Goal: Transaction & Acquisition: Purchase product/service

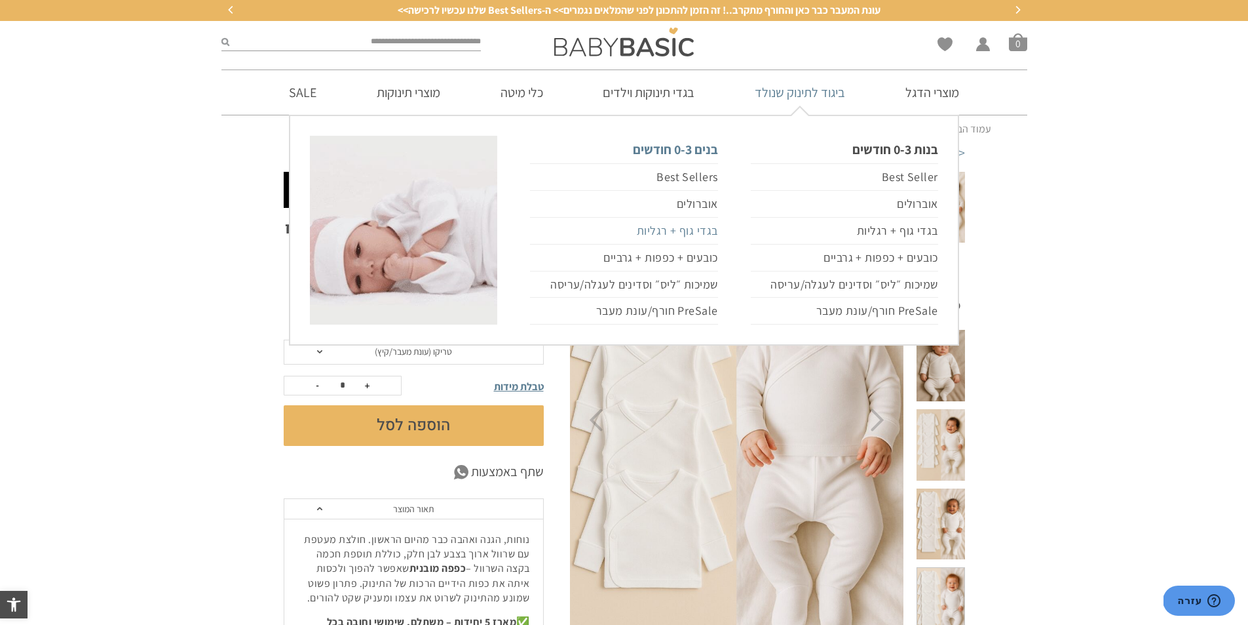
click at [678, 229] on link "בגדי גוף + רגליות" at bounding box center [623, 231] width 187 height 27
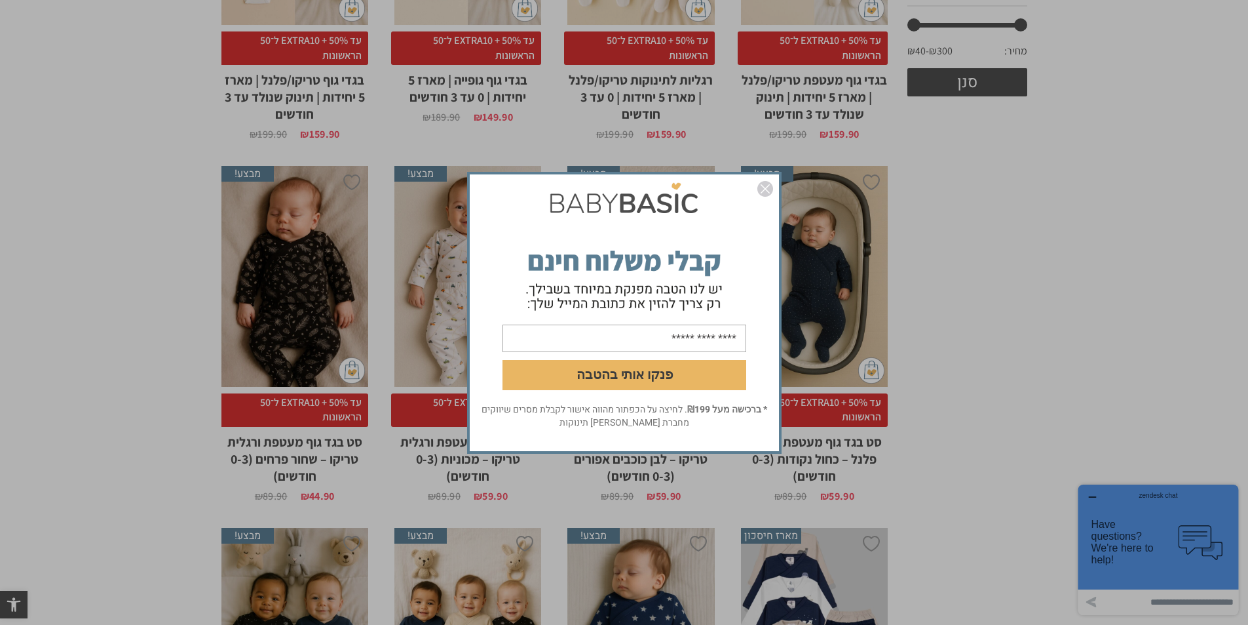
click at [770, 193] on img "סגור" at bounding box center [766, 189] width 16 height 16
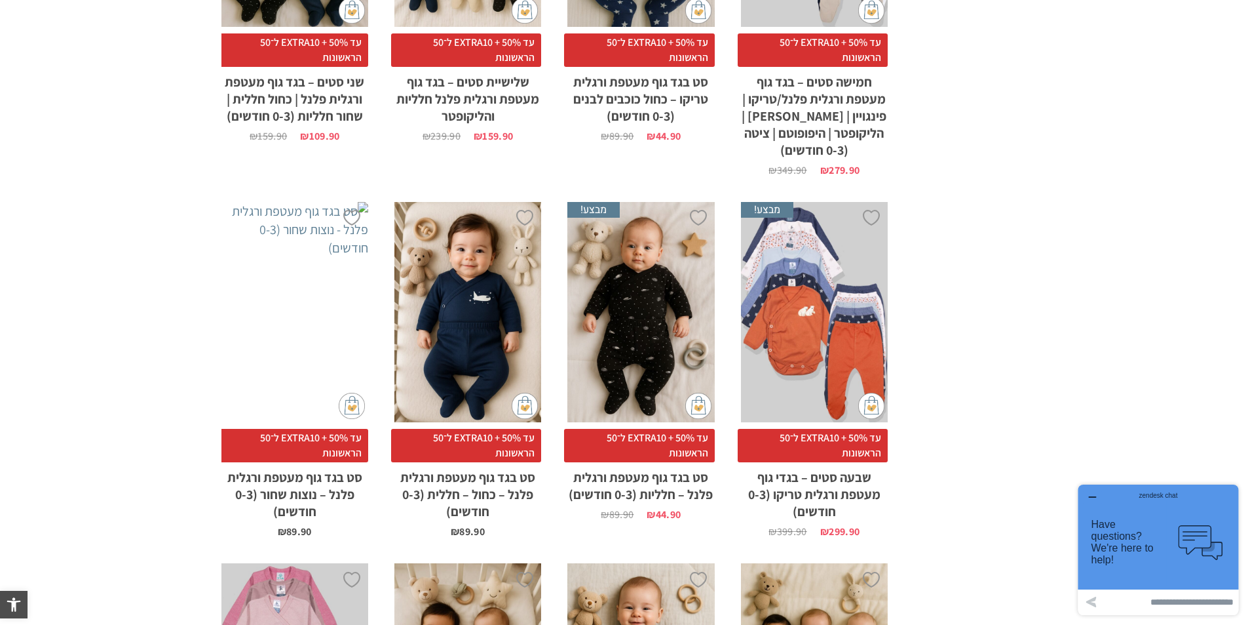
scroll to position [918, 0]
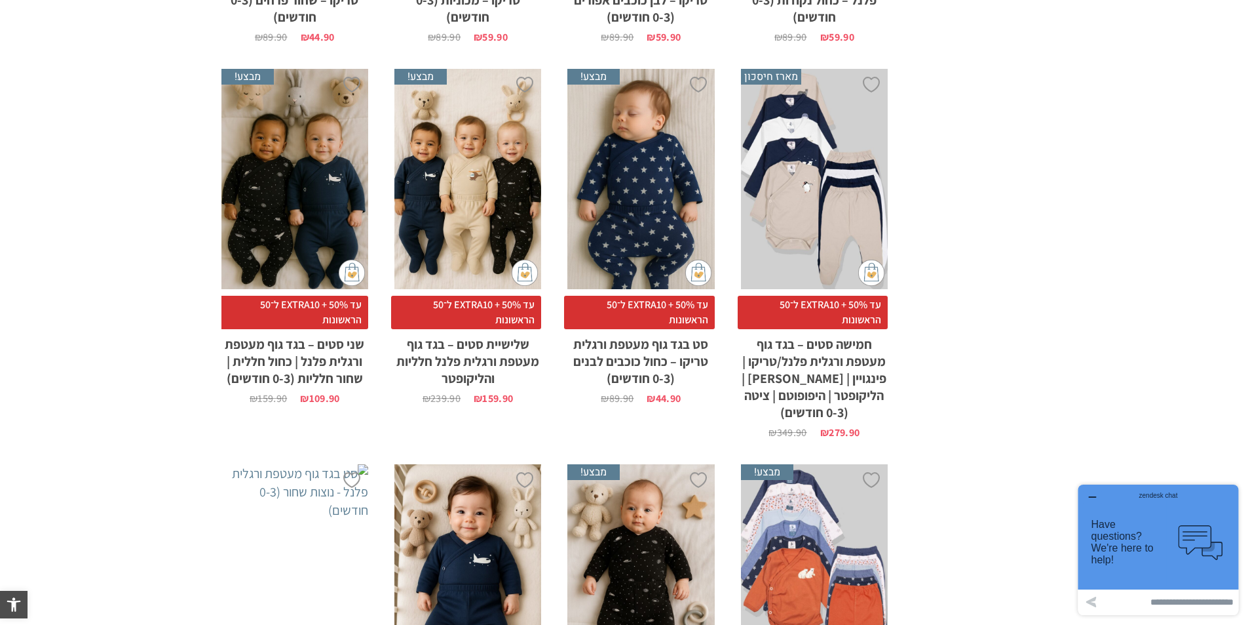
click at [477, 232] on div "x הוספה לסל" at bounding box center [468, 179] width 147 height 221
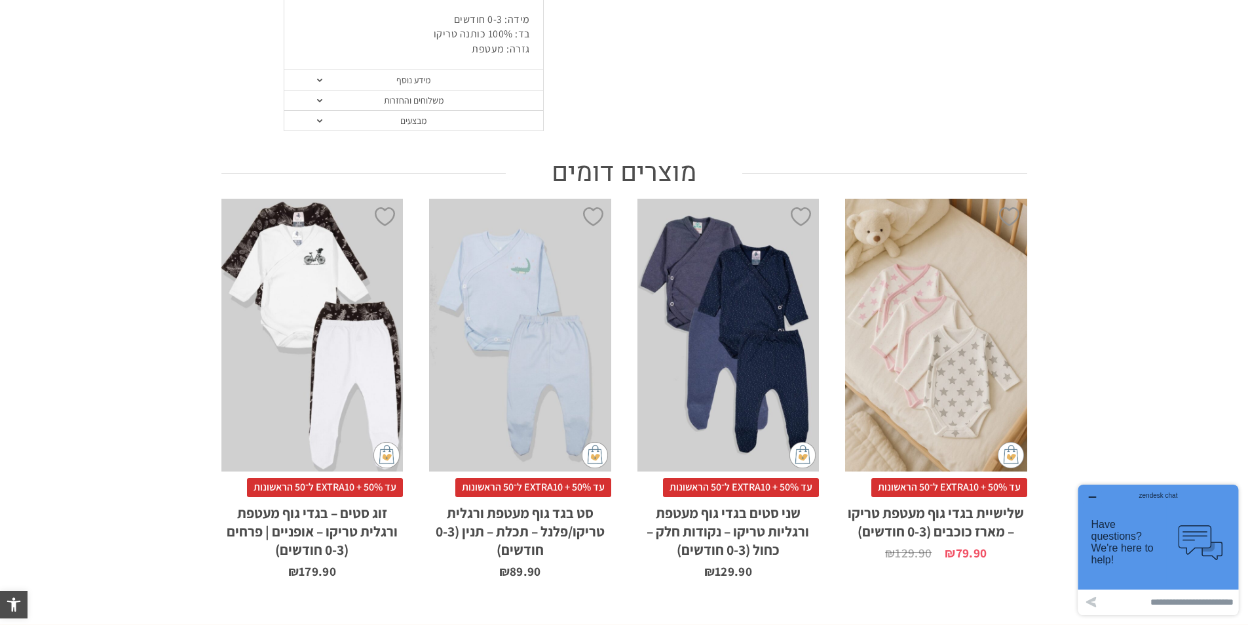
scroll to position [712, 0]
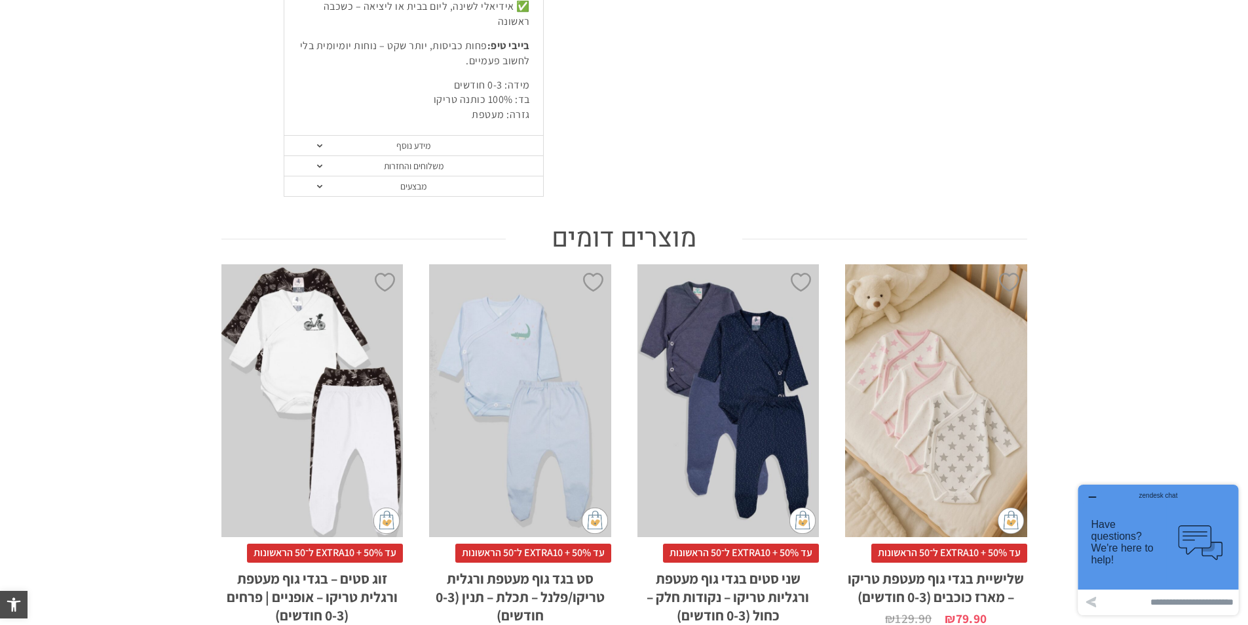
click at [1091, 496] on icon "button" at bounding box center [1092, 497] width 10 height 10
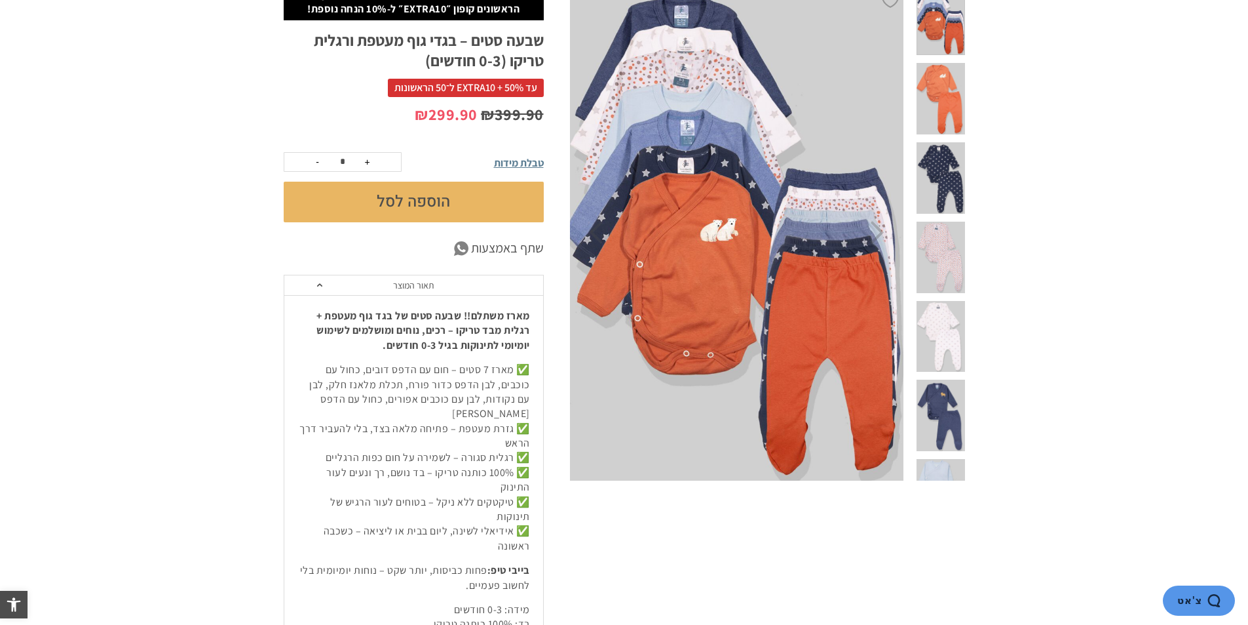
scroll to position [0, 0]
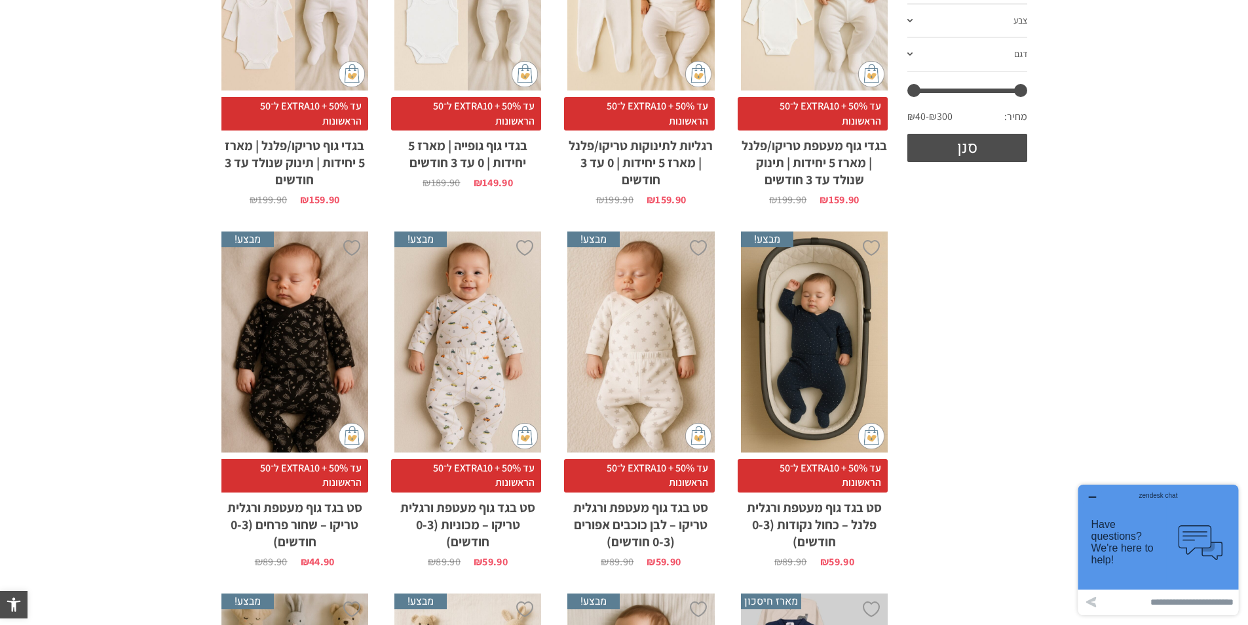
scroll to position [459, 0]
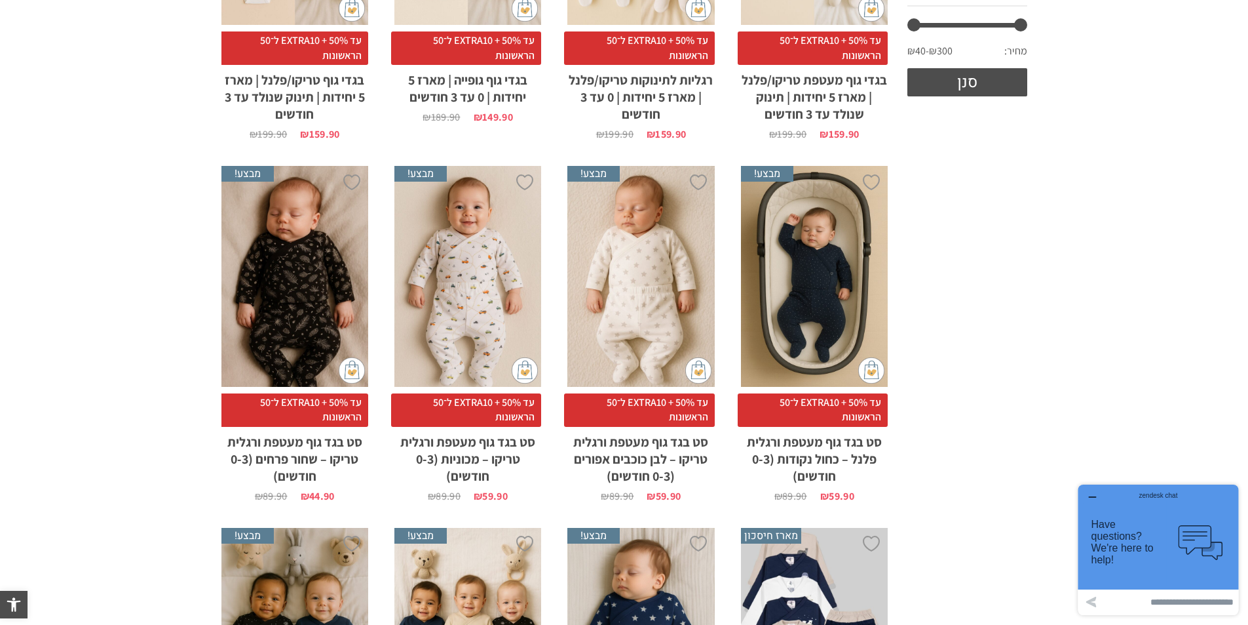
click at [634, 372] on div "x הוספה לסל" at bounding box center [641, 276] width 147 height 221
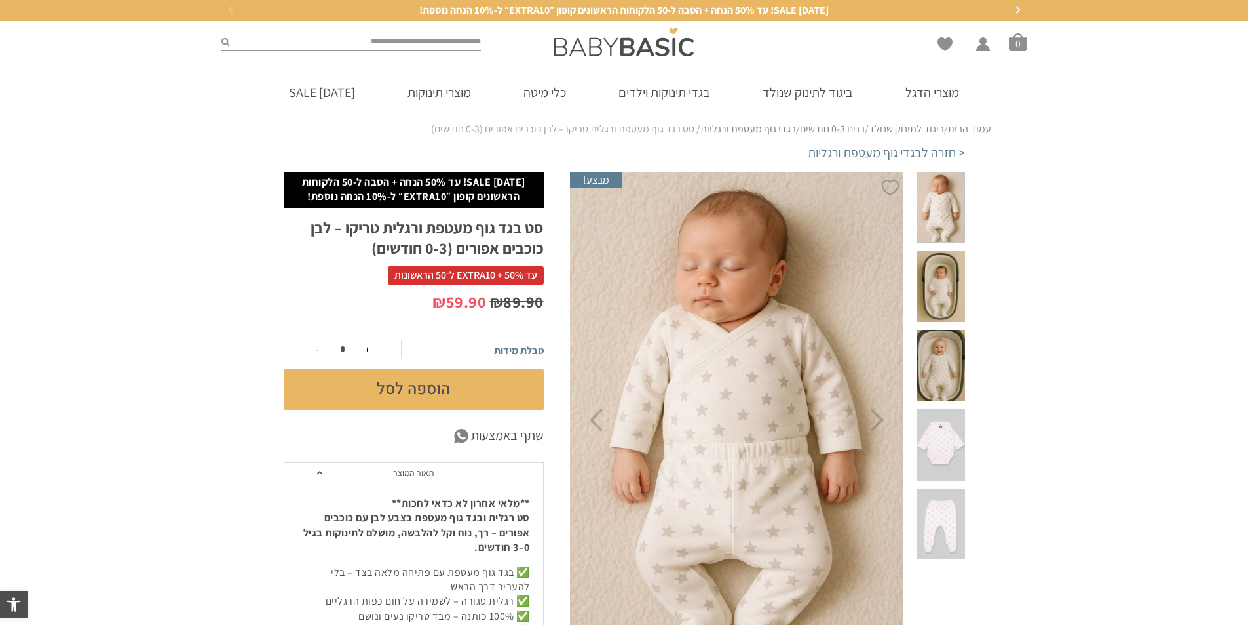
click at [446, 389] on button "הוספה לסל" at bounding box center [414, 389] width 260 height 41
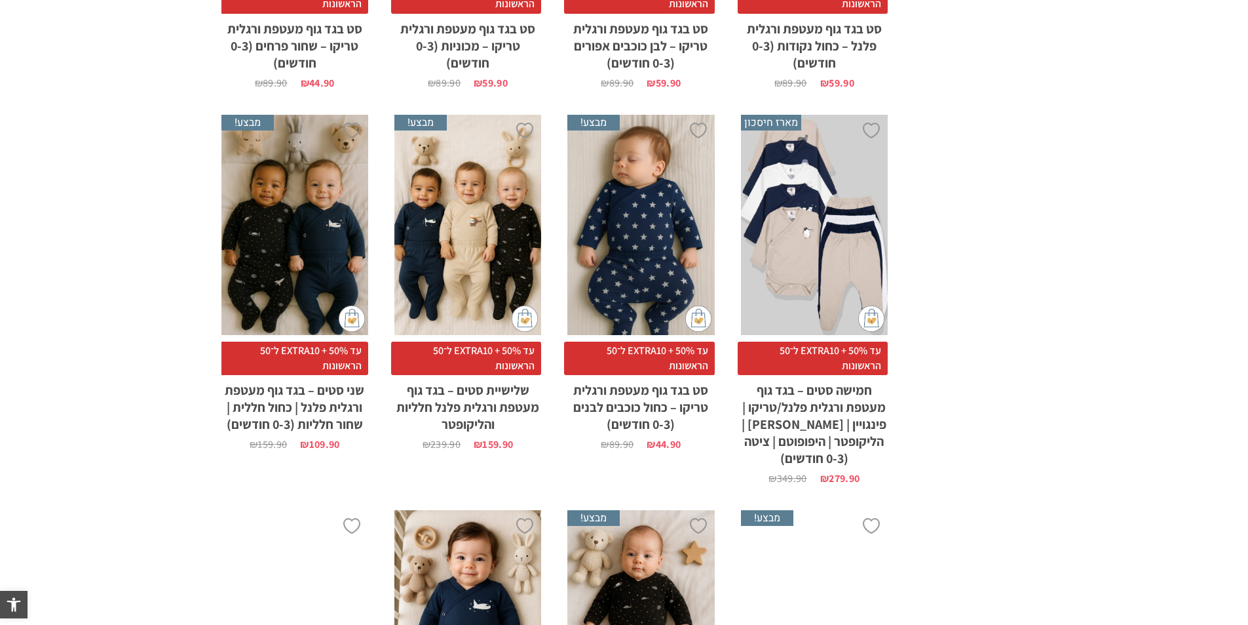
scroll to position [1134, 0]
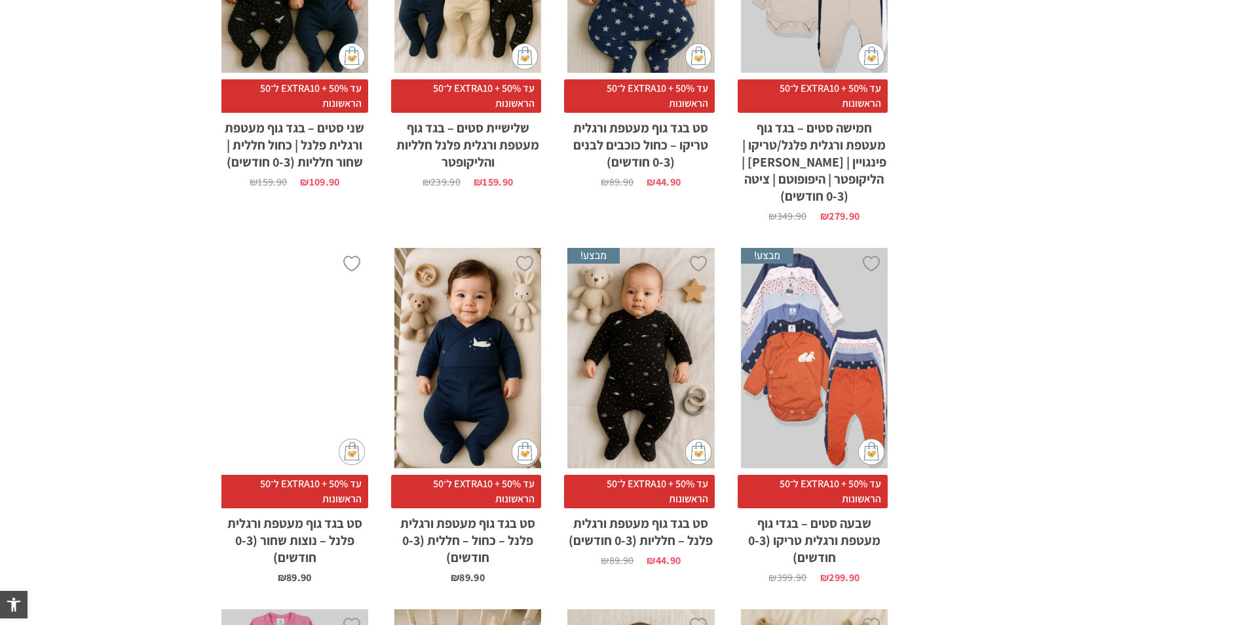
drag, startPoint x: 976, startPoint y: 303, endPoint x: 1111, endPoint y: 457, distance: 204.8
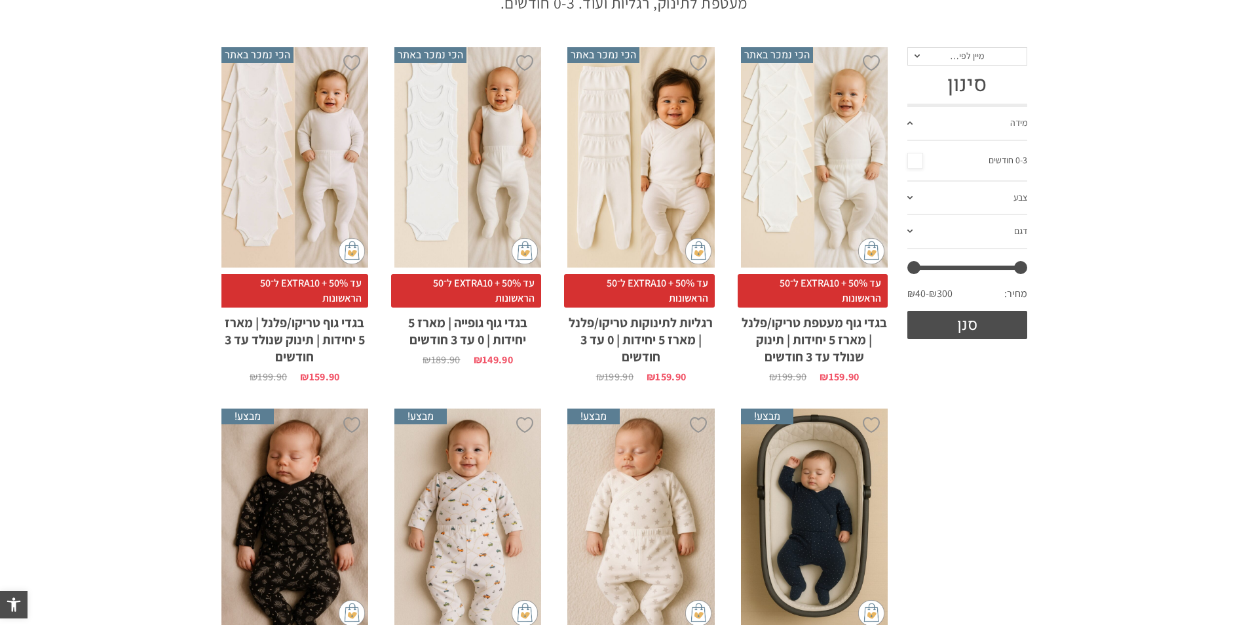
scroll to position [0, 0]
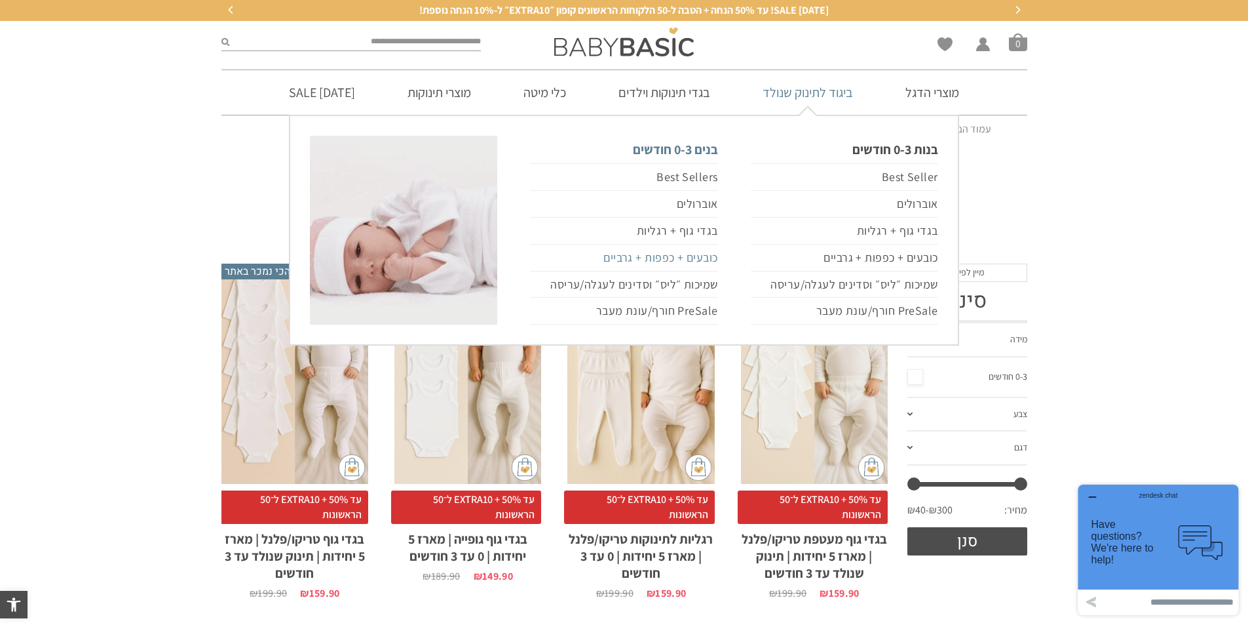
click at [706, 255] on link "כובעים + כפפות + גרביים" at bounding box center [623, 257] width 187 height 27
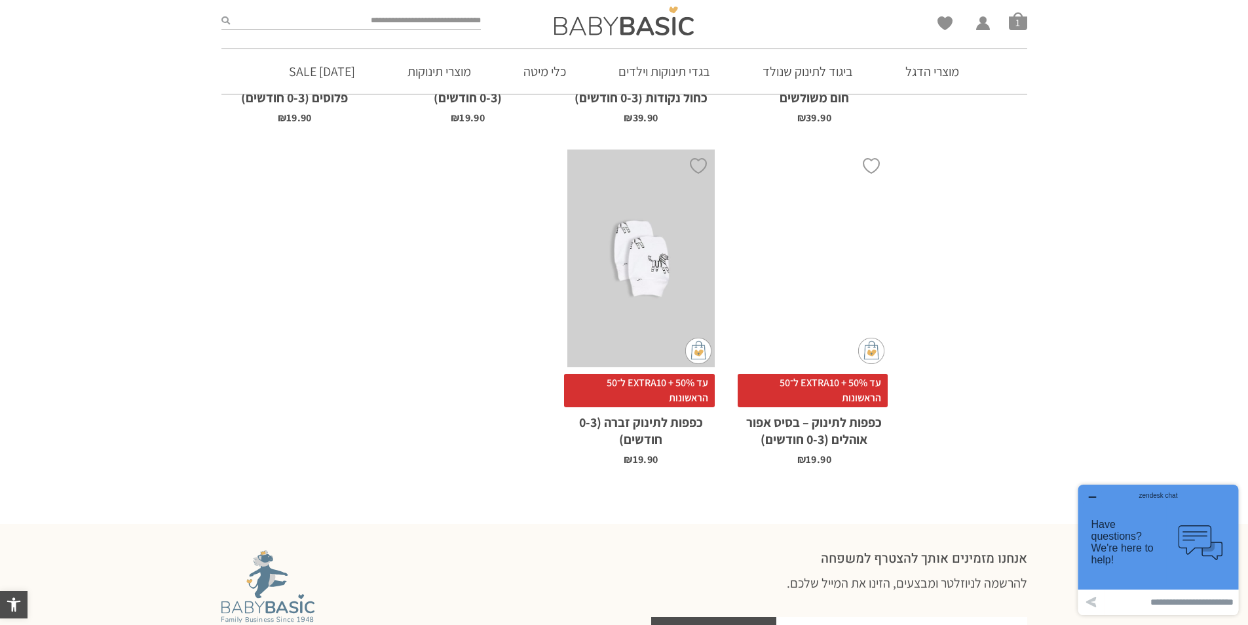
scroll to position [2097, 0]
